Goal: Task Accomplishment & Management: Manage account settings

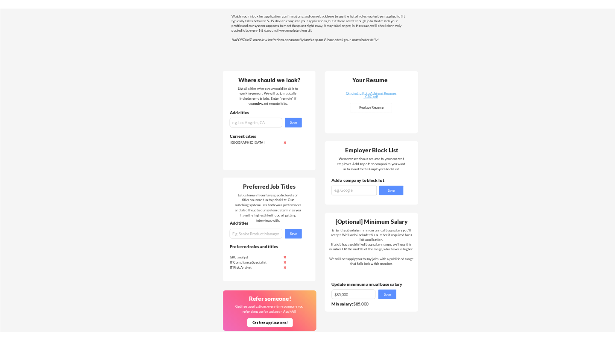
scroll to position [223, 0]
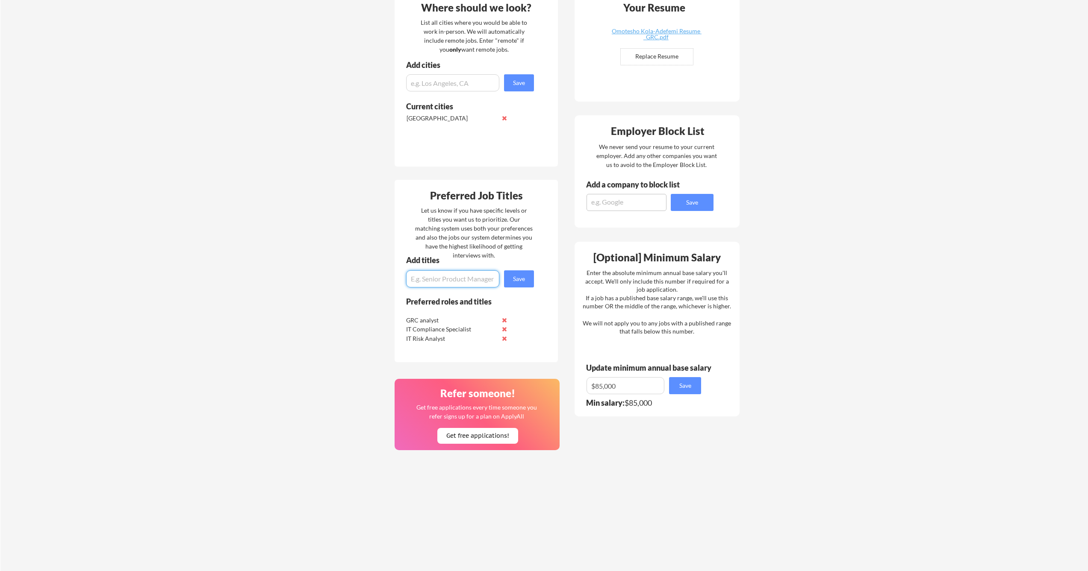
click at [456, 282] on input "input" at bounding box center [452, 279] width 93 height 17
type input "I"
type input "C"
click at [476, 281] on input "input" at bounding box center [452, 279] width 93 height 17
type input "Information Technology Security Analyst"
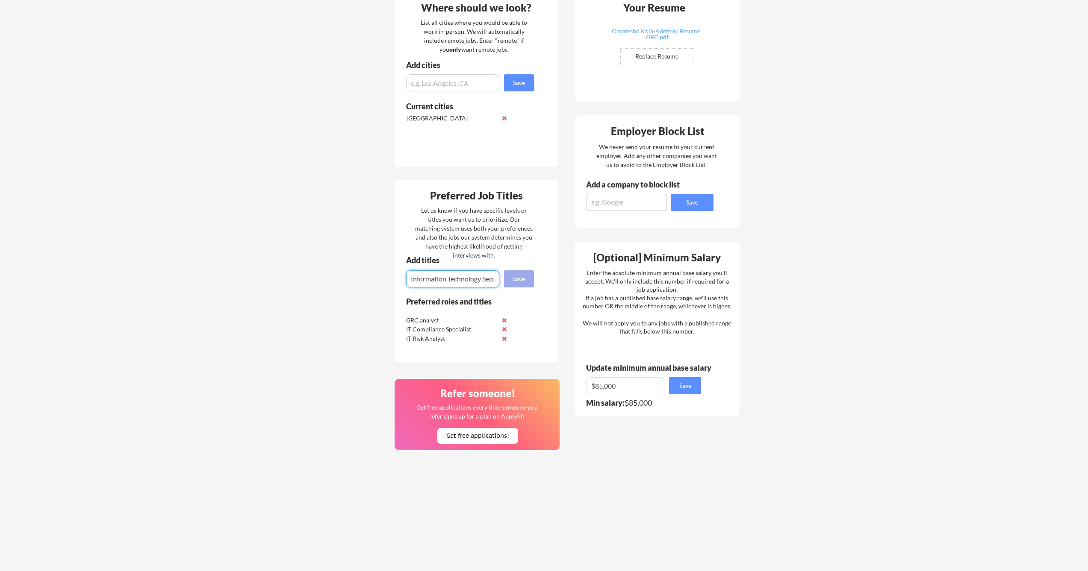
click at [515, 281] on button "Save" at bounding box center [519, 279] width 30 height 17
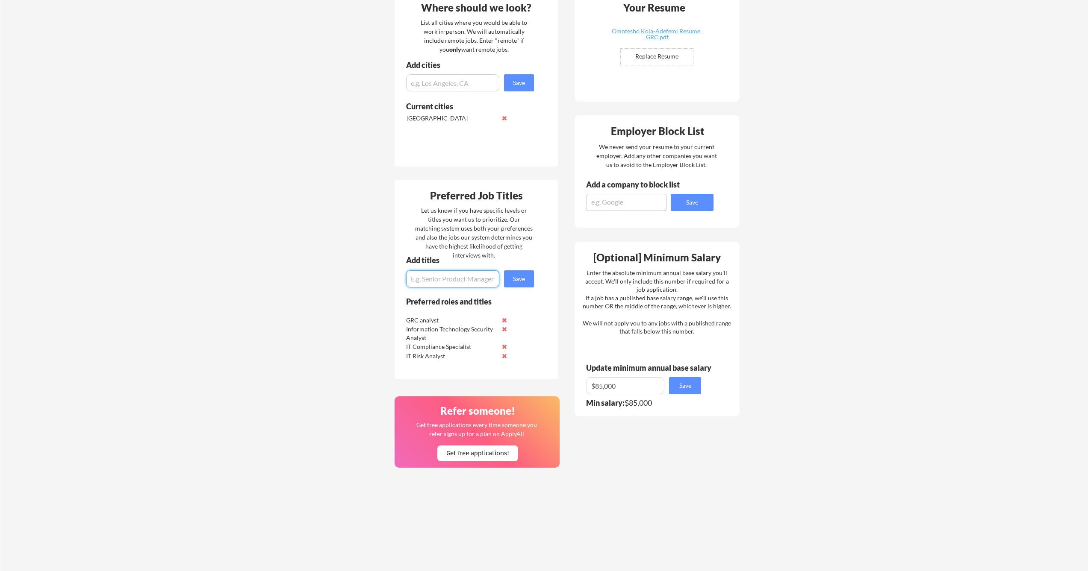
click at [505, 347] on button at bounding box center [504, 347] width 6 height 6
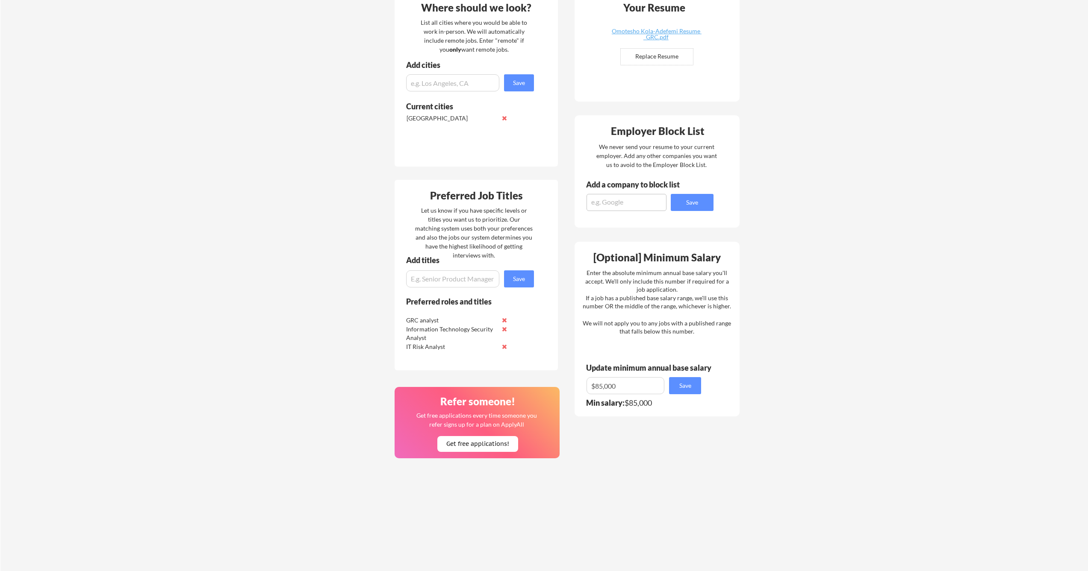
click at [464, 283] on input "input" at bounding box center [452, 279] width 93 height 17
type input "Information Security Compliance analyst"
click at [523, 279] on button "Save" at bounding box center [519, 279] width 30 height 17
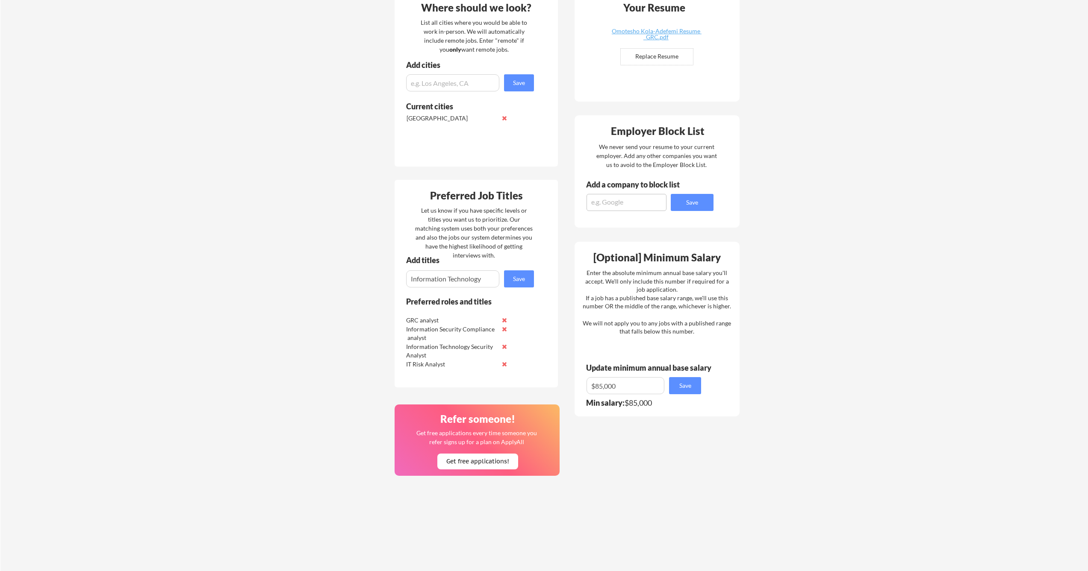
click at [487, 279] on input "input" at bounding box center [452, 279] width 93 height 17
type input "Information Technology Governance, Risk and Compliance Analyst"
click at [521, 277] on button "Save" at bounding box center [519, 279] width 30 height 17
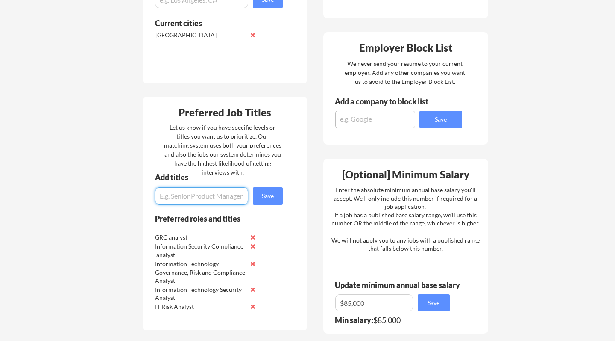
scroll to position [306, 0]
click at [201, 196] on input "input" at bounding box center [201, 195] width 93 height 17
type input "GRC and Cyber security Analyst"
click at [276, 194] on button "Save" at bounding box center [268, 195] width 30 height 17
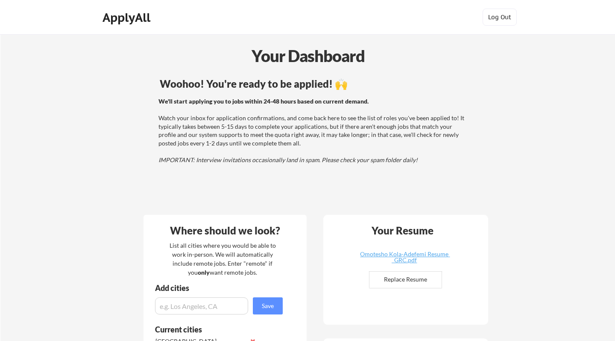
scroll to position [0, 0]
